Goal: Complete application form: Complete application form

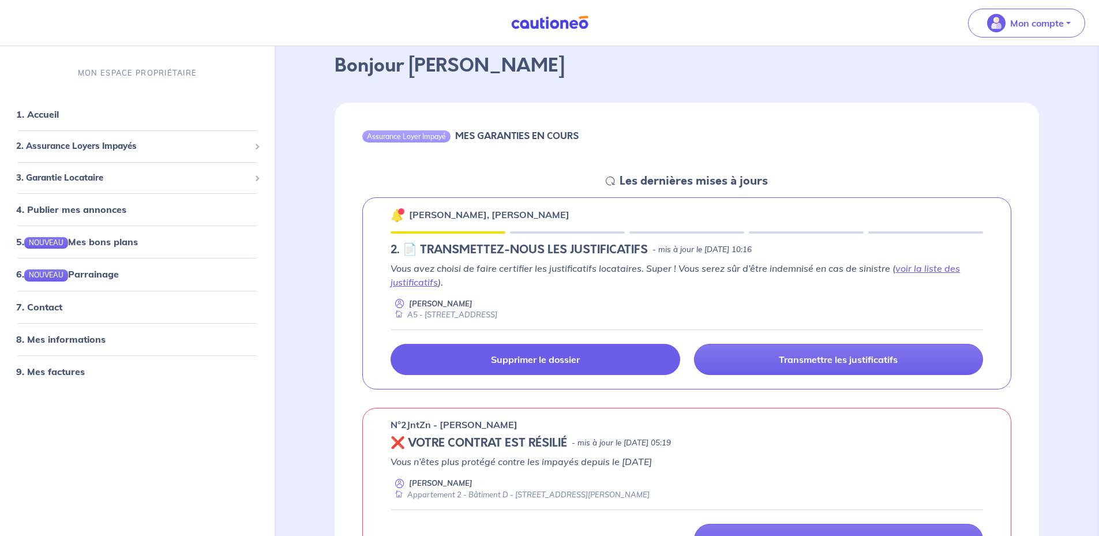
scroll to position [58, 0]
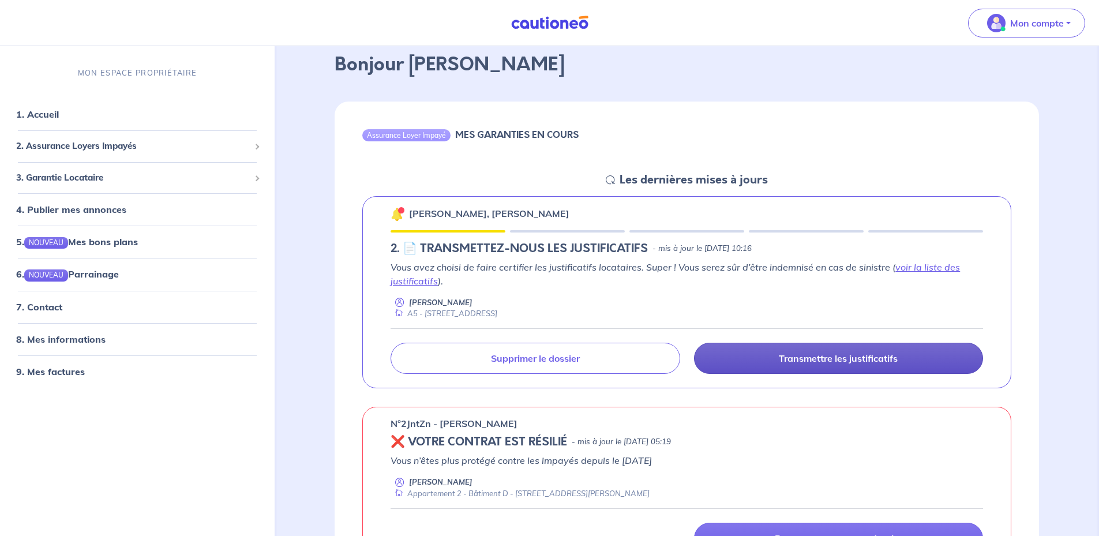
click at [828, 362] on p "Transmettre les justificatifs" at bounding box center [838, 359] width 119 height 12
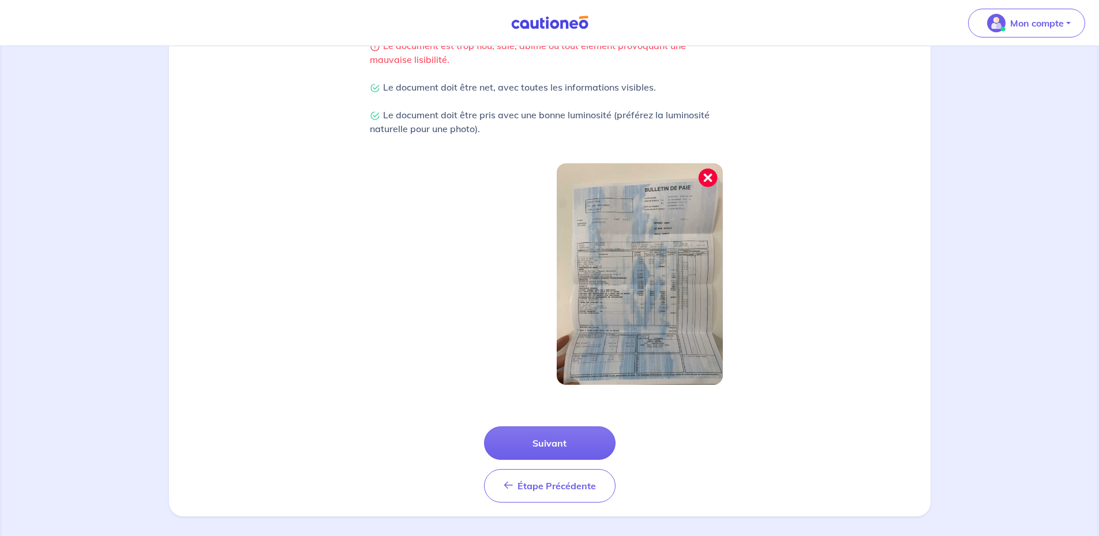
scroll to position [290, 0]
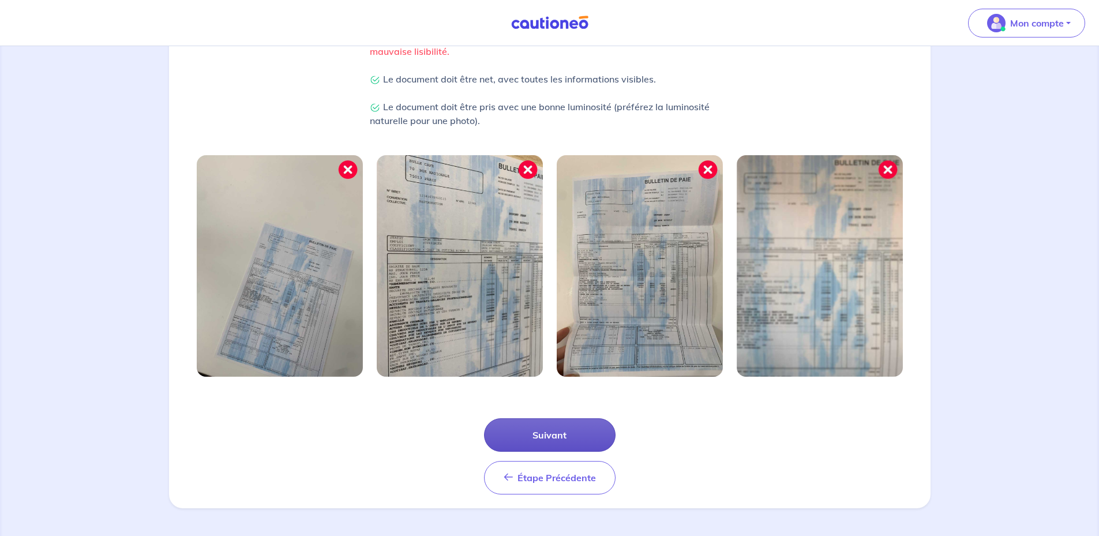
click at [523, 424] on button "Suivant" at bounding box center [550, 434] width 132 height 33
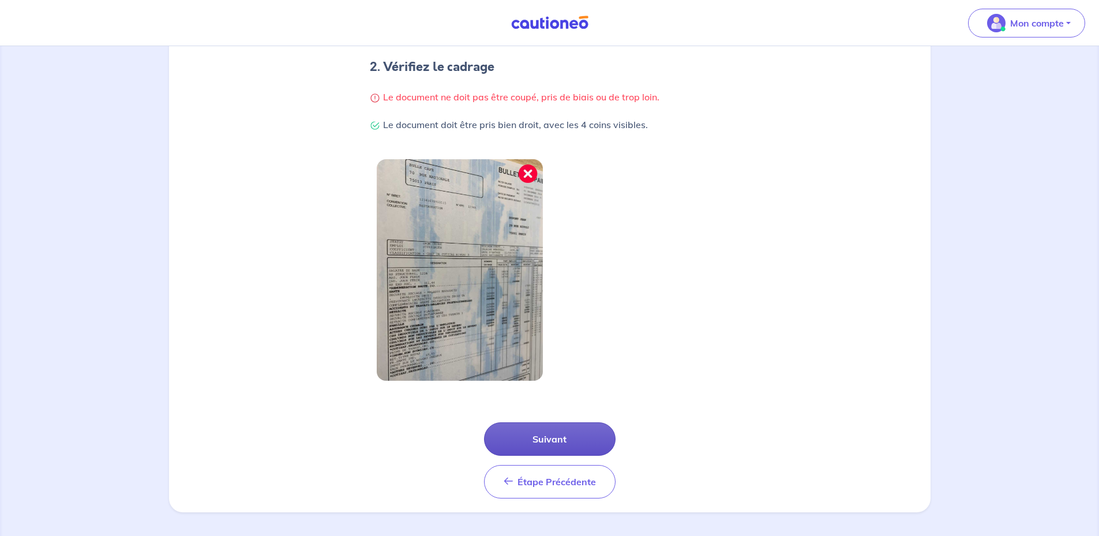
scroll to position [235, 0]
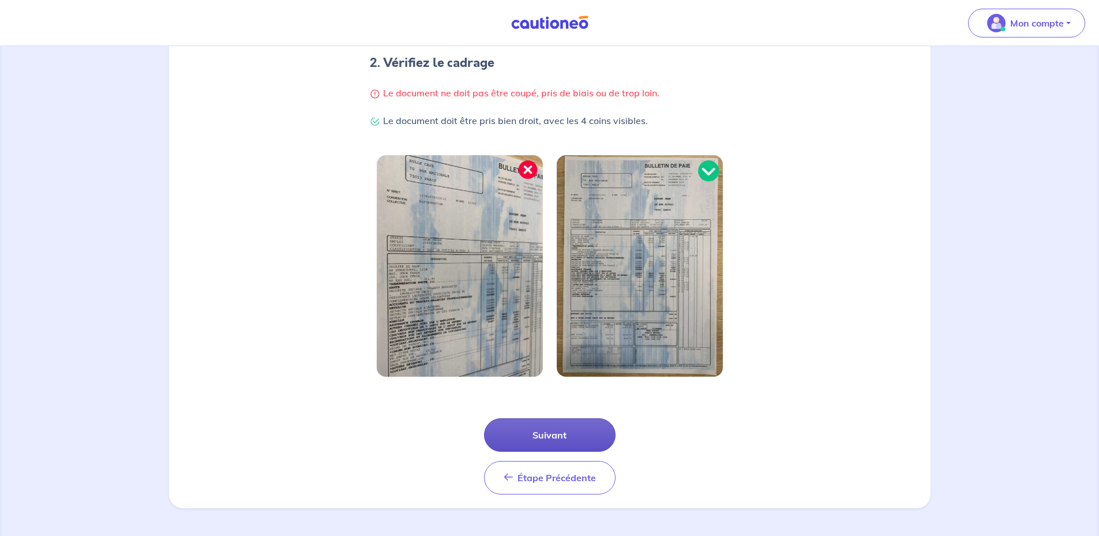
click at [559, 433] on button "Suivant" at bounding box center [550, 434] width 132 height 33
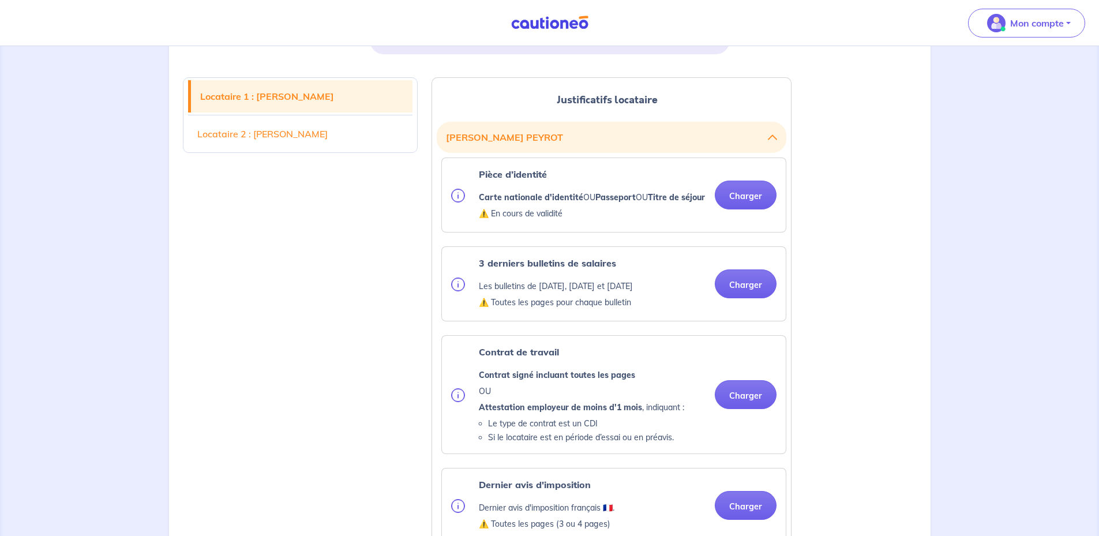
scroll to position [269, 0]
click at [744, 209] on button "Charger" at bounding box center [746, 194] width 62 height 29
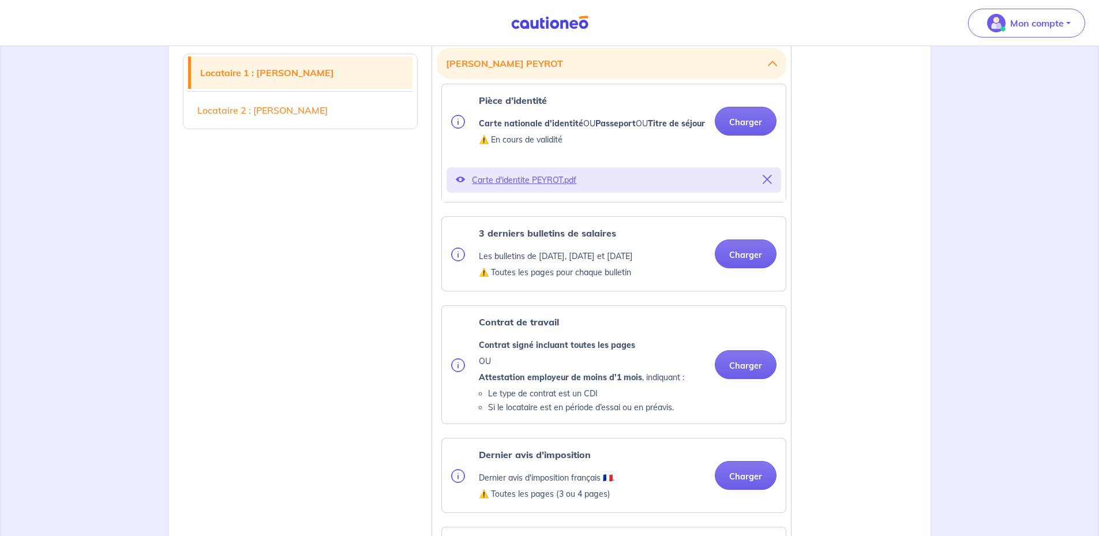
scroll to position [346, 0]
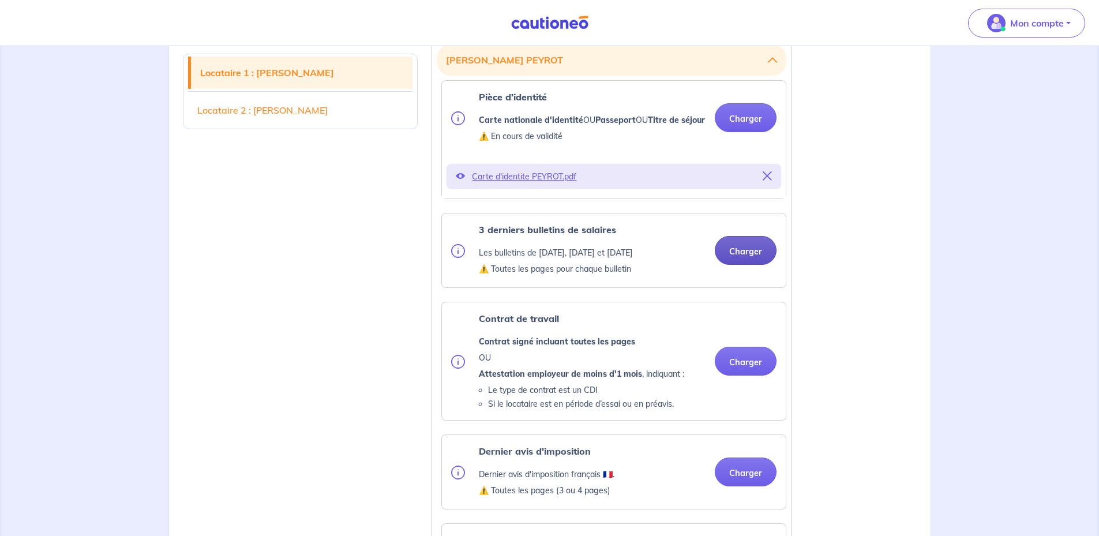
click at [746, 264] on button "Charger" at bounding box center [746, 250] width 62 height 29
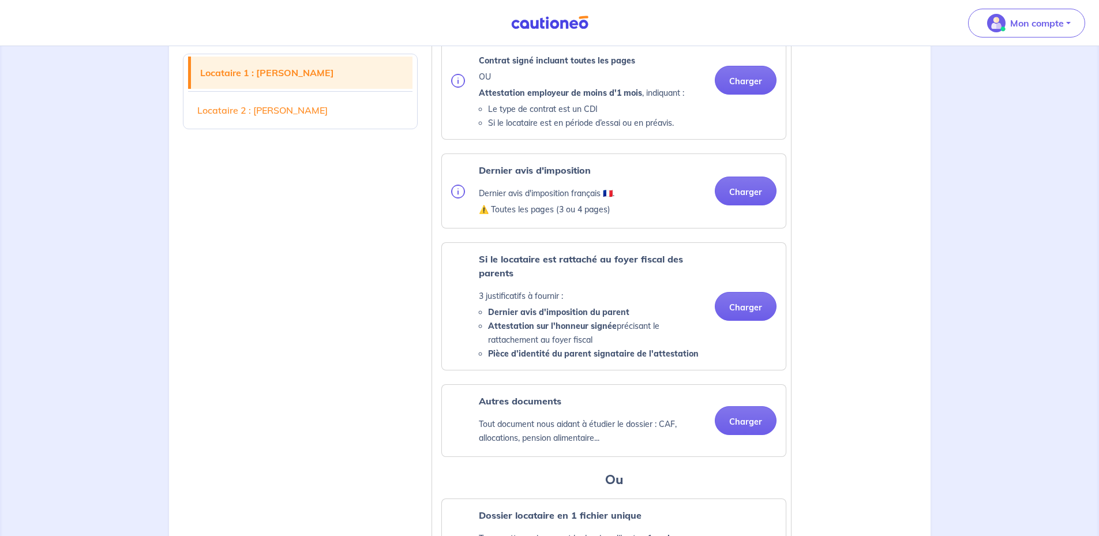
scroll to position [750, 0]
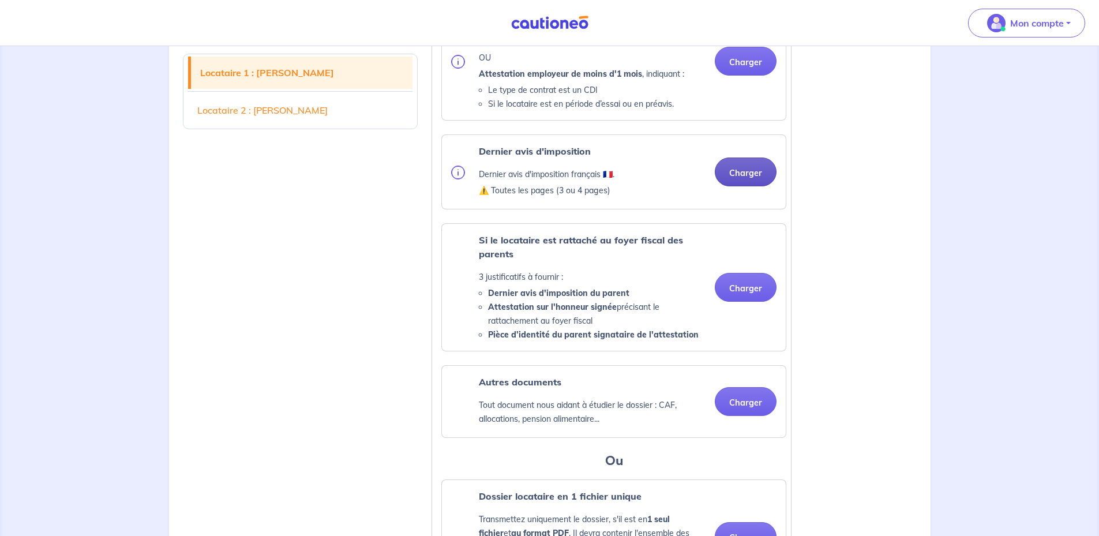
click at [749, 186] on button "Charger" at bounding box center [746, 172] width 62 height 29
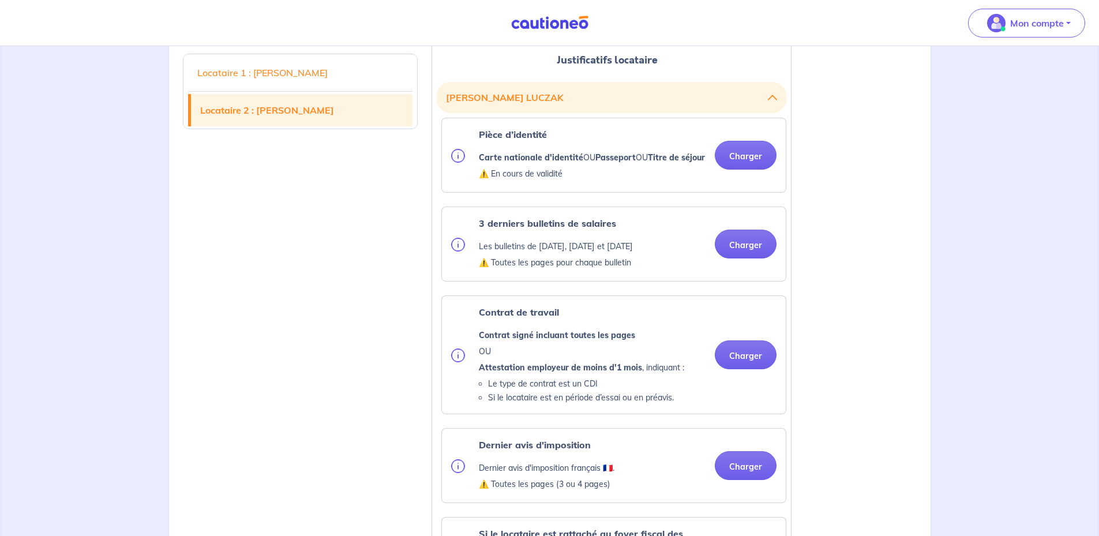
scroll to position [1385, 0]
click at [747, 168] on button "Charger" at bounding box center [746, 153] width 62 height 29
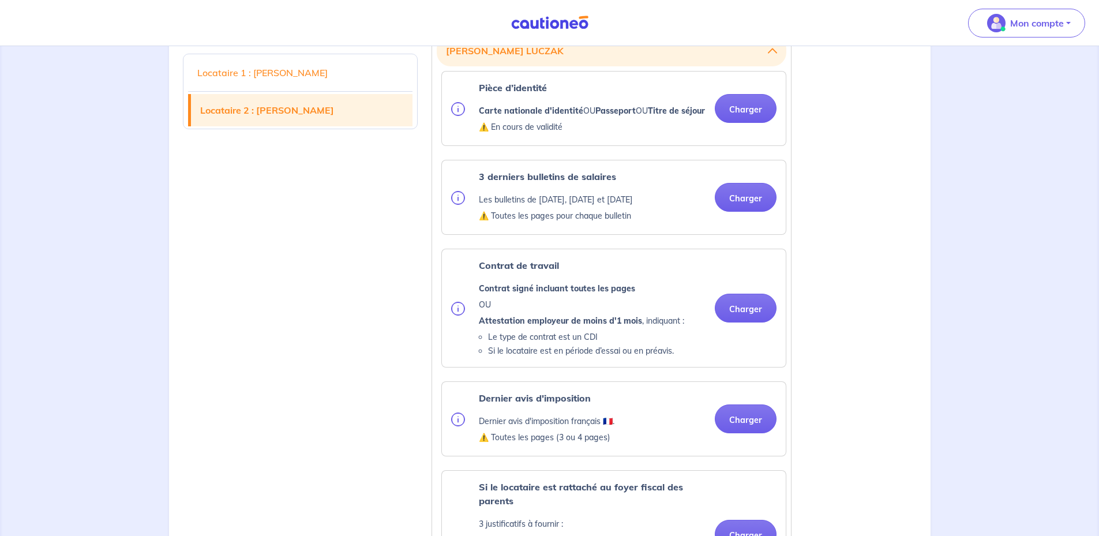
scroll to position [1443, 0]
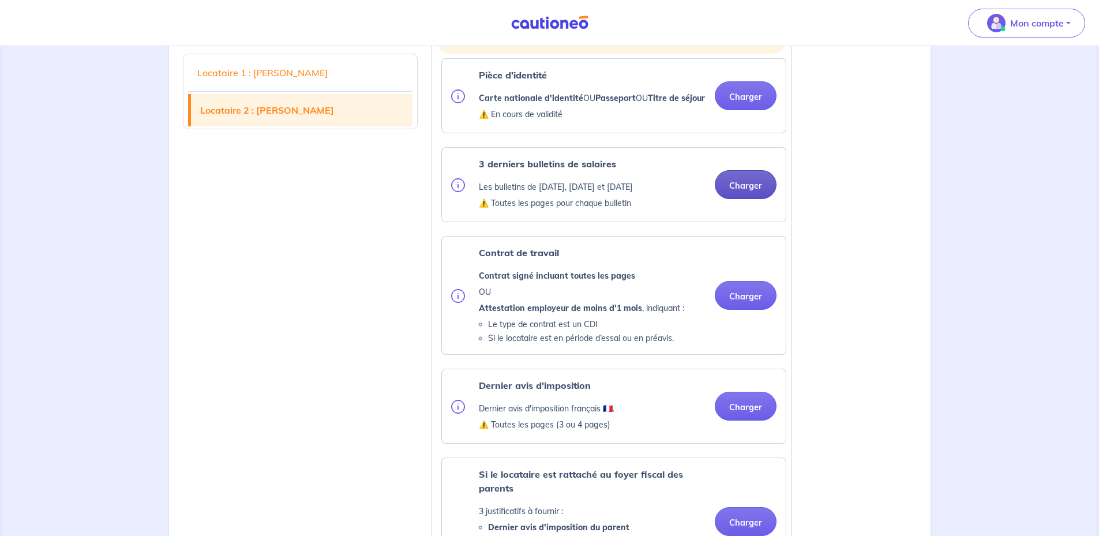
click at [742, 199] on button "Charger" at bounding box center [746, 184] width 62 height 29
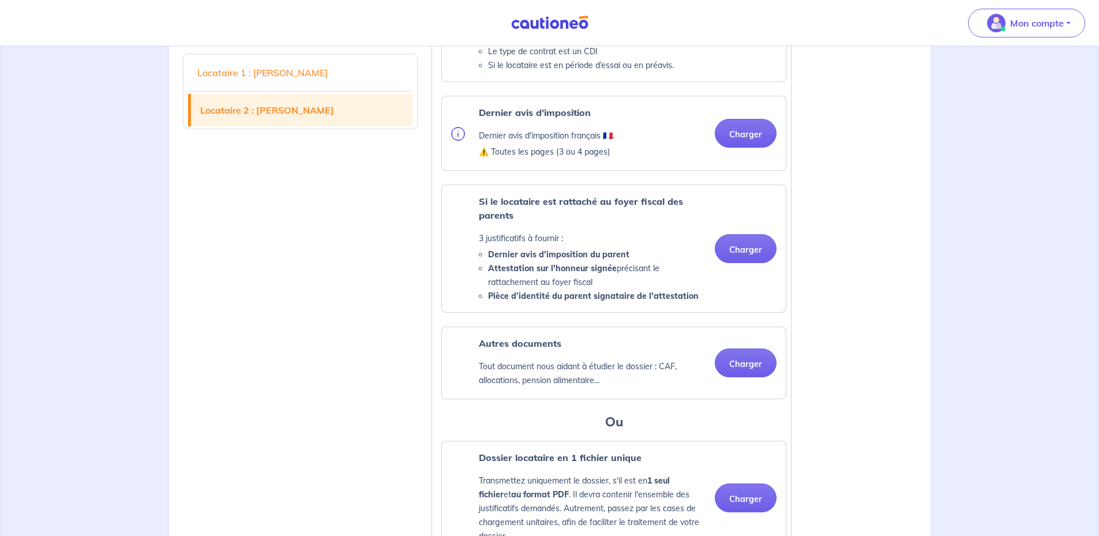
scroll to position [1866, 0]
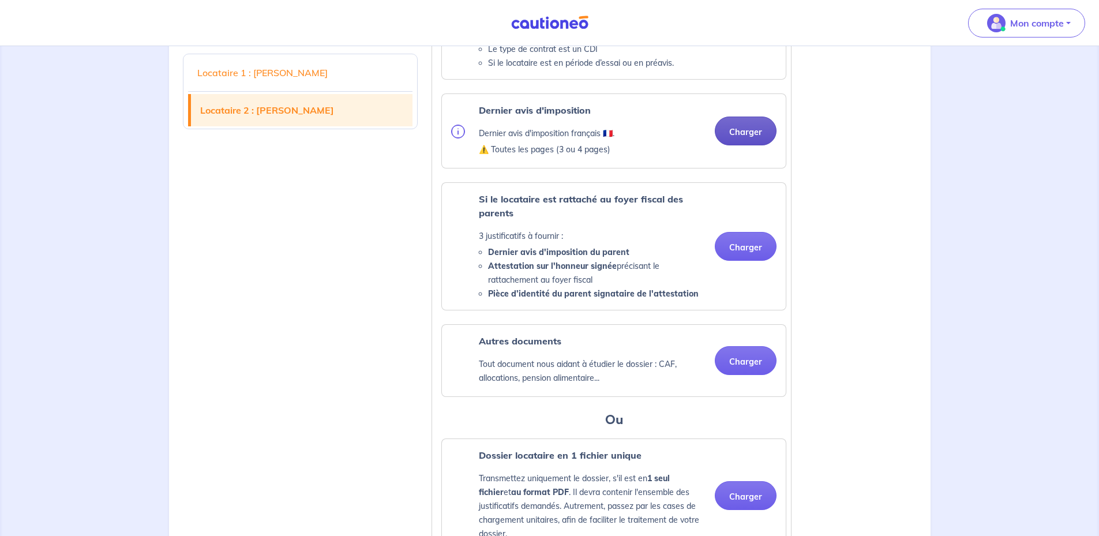
click at [737, 145] on button "Charger" at bounding box center [746, 131] width 62 height 29
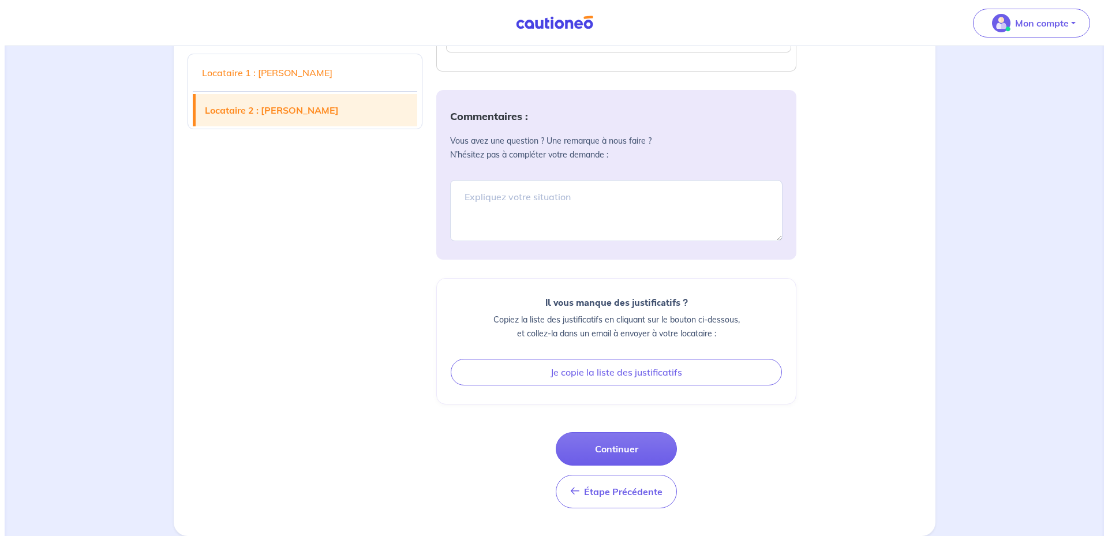
scroll to position [2438, 0]
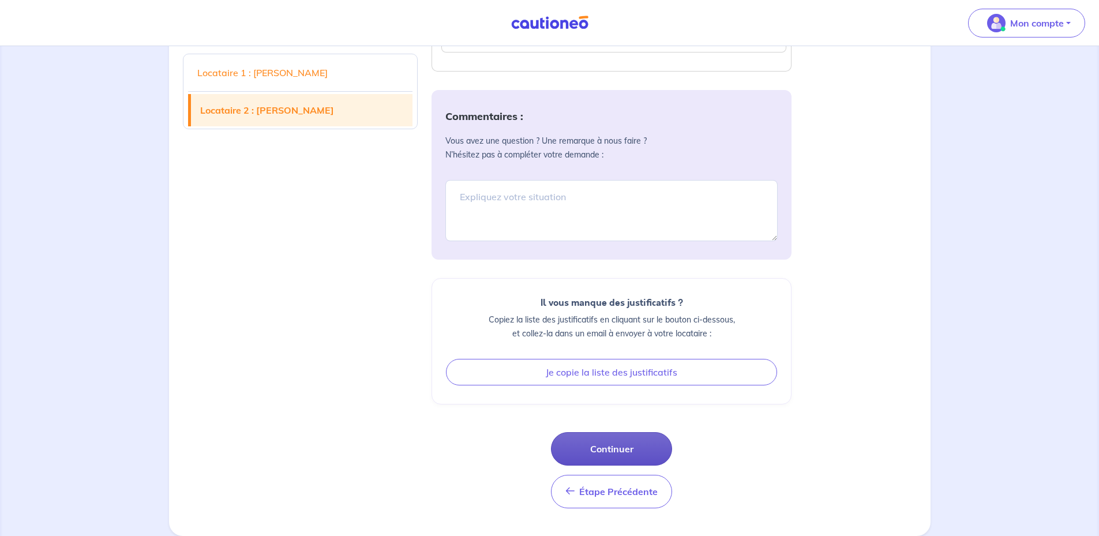
click at [628, 449] on button "Continuer" at bounding box center [611, 448] width 121 height 33
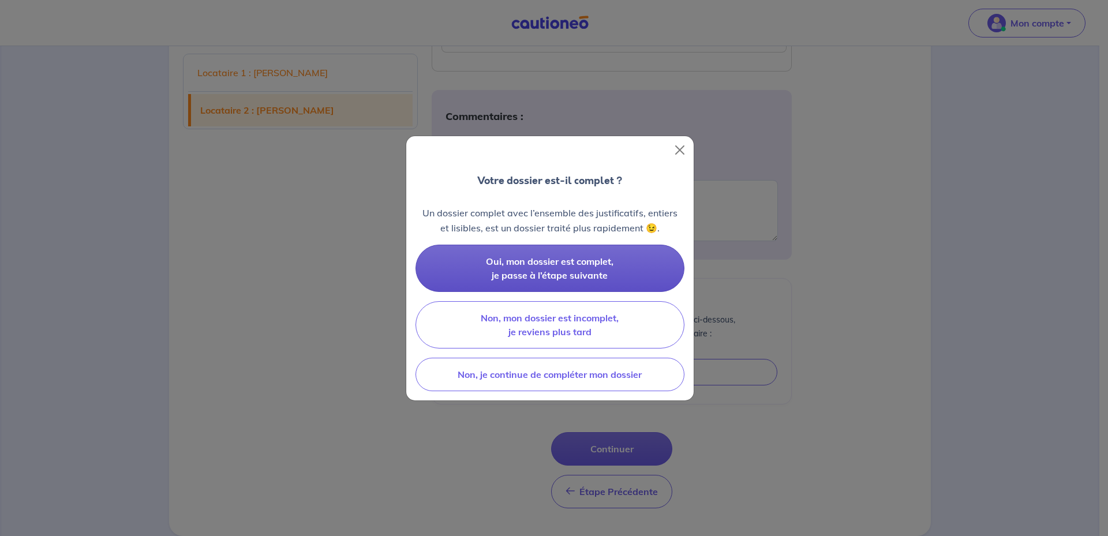
click at [560, 269] on span "Oui, mon dossier est complet, je passe à l’étape suivante" at bounding box center [550, 268] width 128 height 25
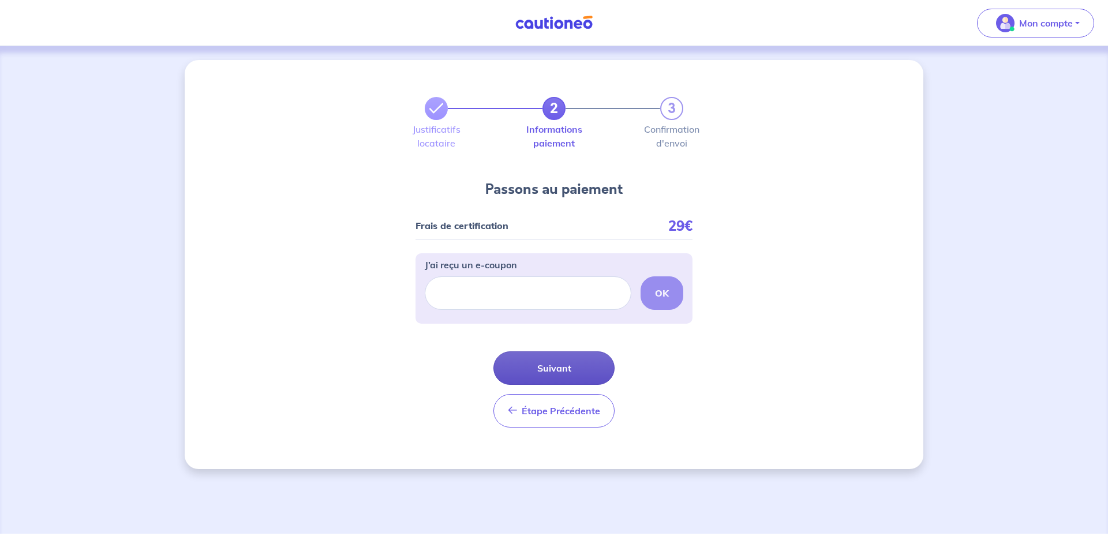
click at [536, 367] on button "Suivant" at bounding box center [553, 367] width 121 height 33
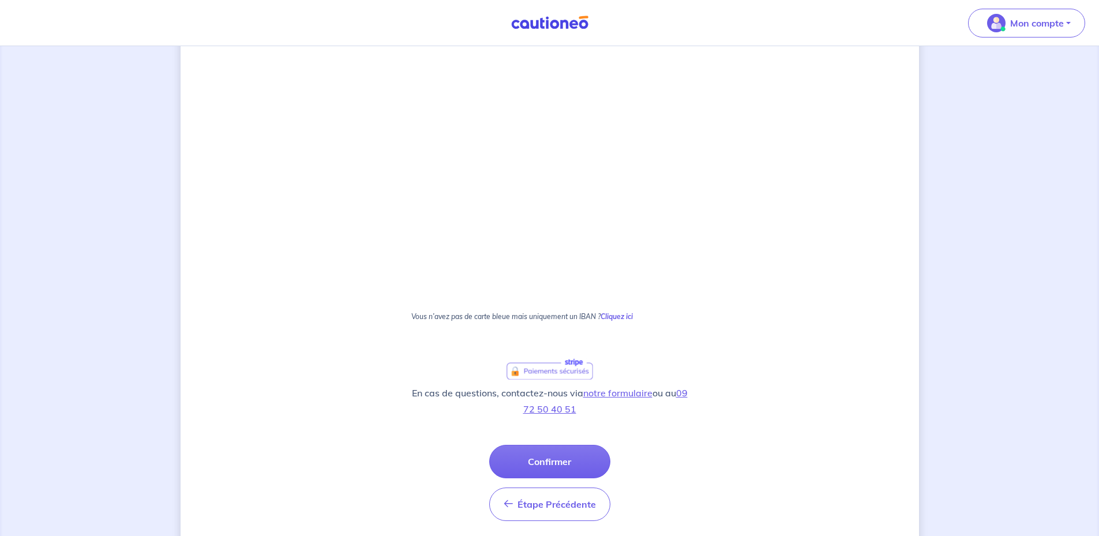
scroll to position [519, 0]
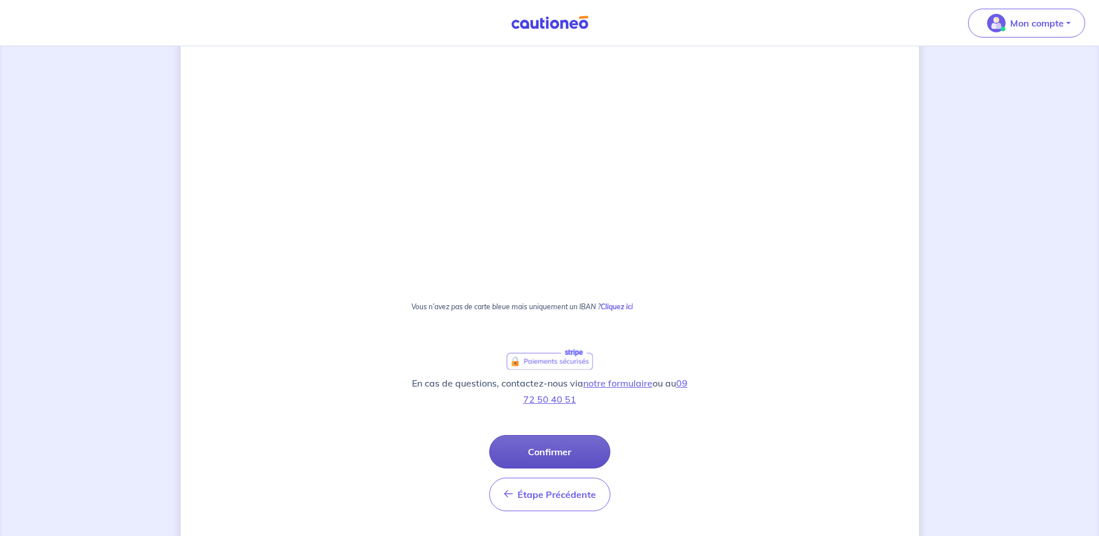
click at [555, 448] on button "Confirmer" at bounding box center [549, 451] width 121 height 33
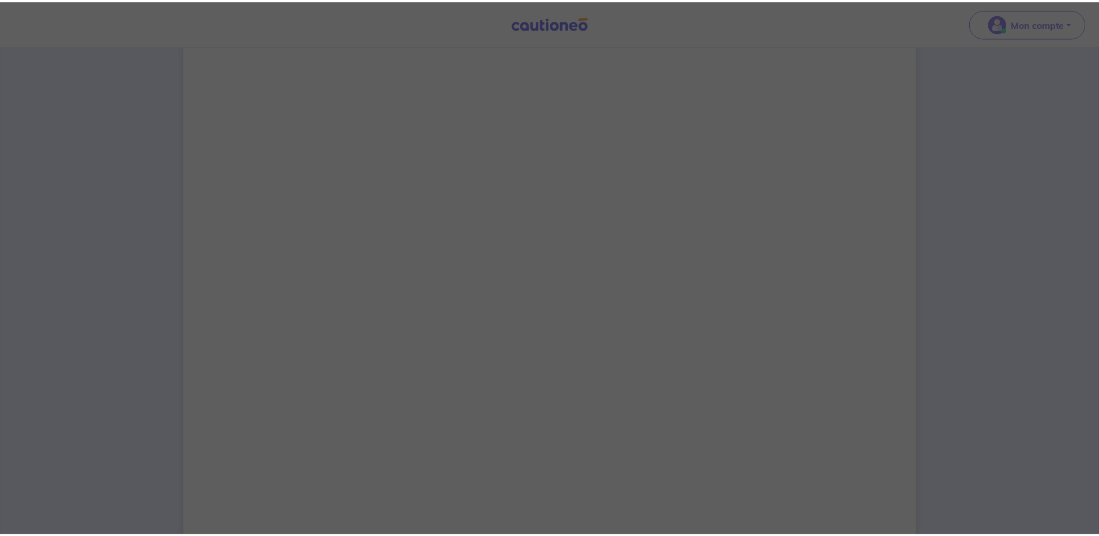
scroll to position [212, 0]
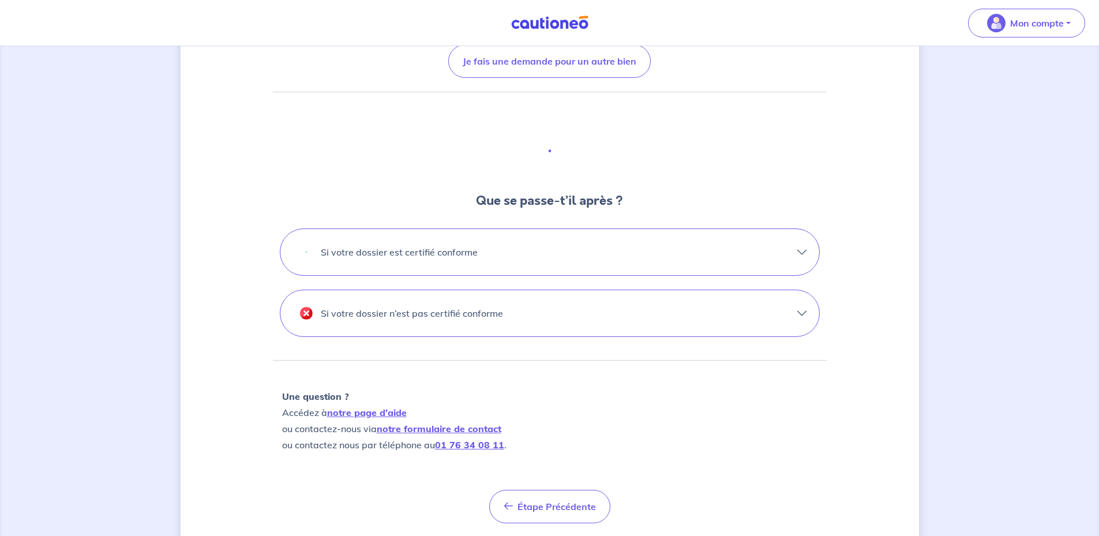
scroll to position [284, 0]
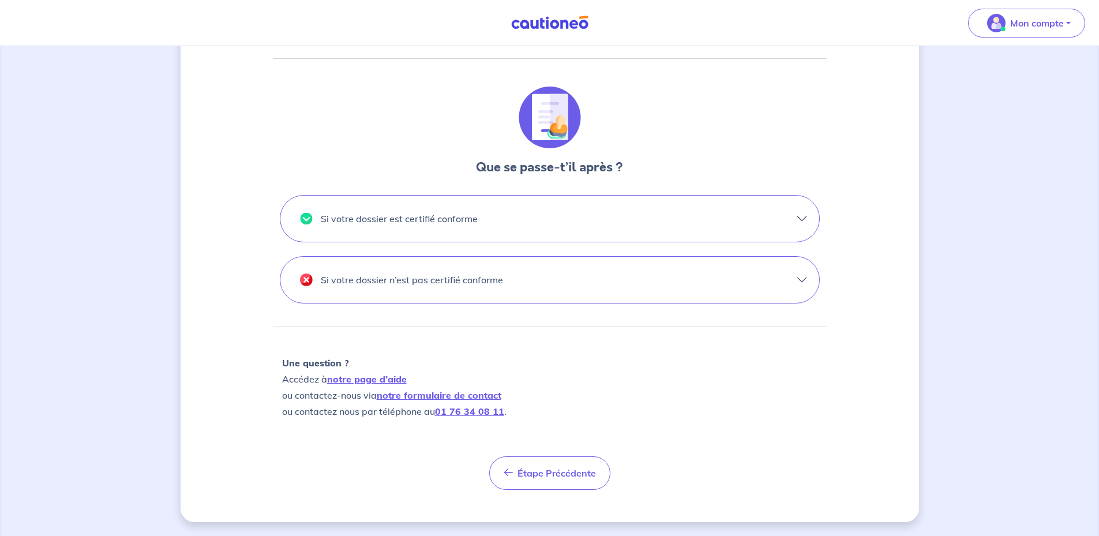
click at [803, 215] on button "Si votre dossier est certifié conforme" at bounding box center [549, 219] width 539 height 46
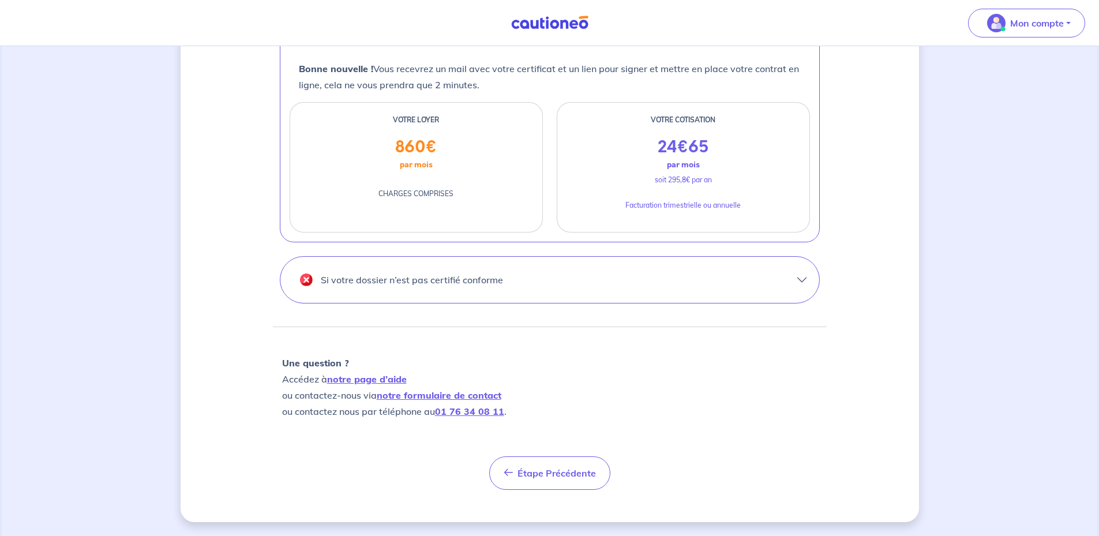
scroll to position [0, 0]
